Goal: Task Accomplishment & Management: Manage account settings

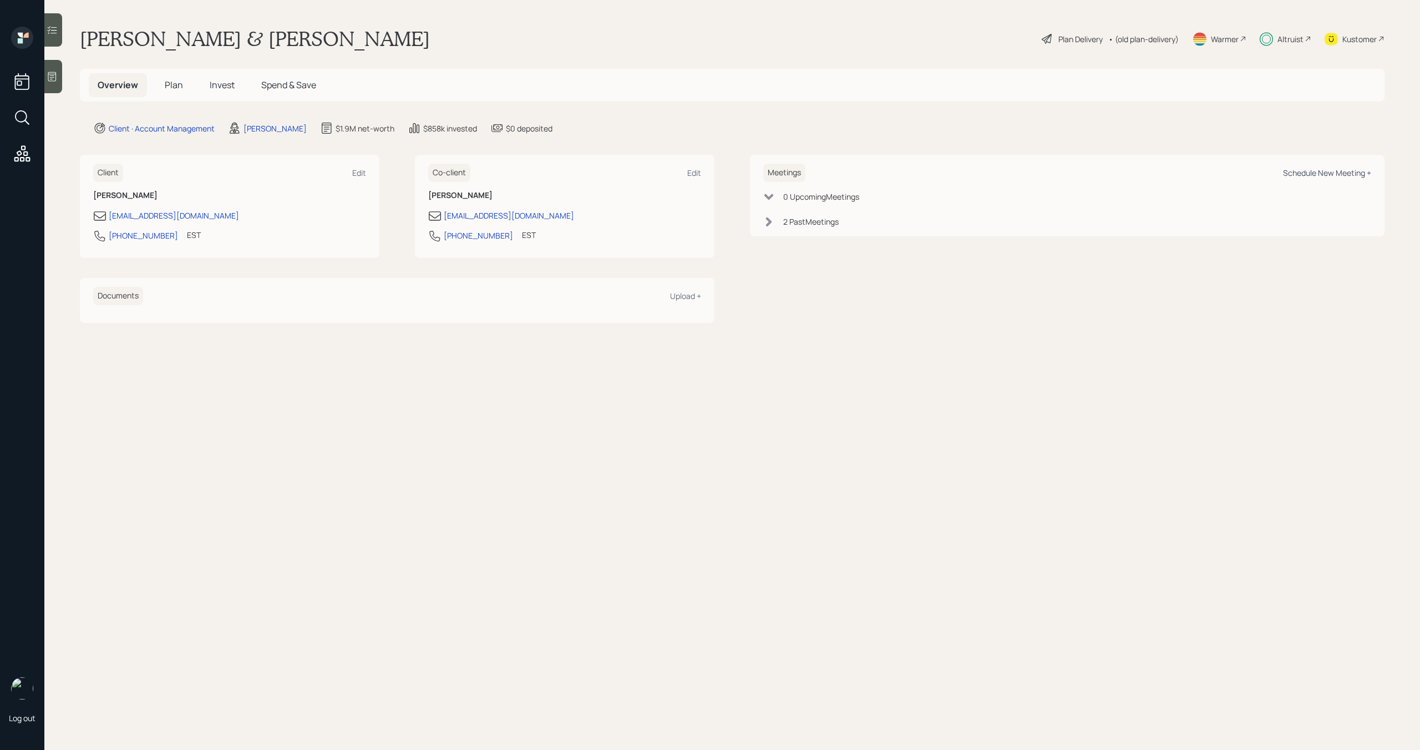
click at [1308, 176] on div "Schedule New Meeting +" at bounding box center [1327, 173] width 88 height 11
select select "bffa7908-1b2a-4c79-9bb6-f0ec9aed22d3"
